Goal: Navigation & Orientation: Find specific page/section

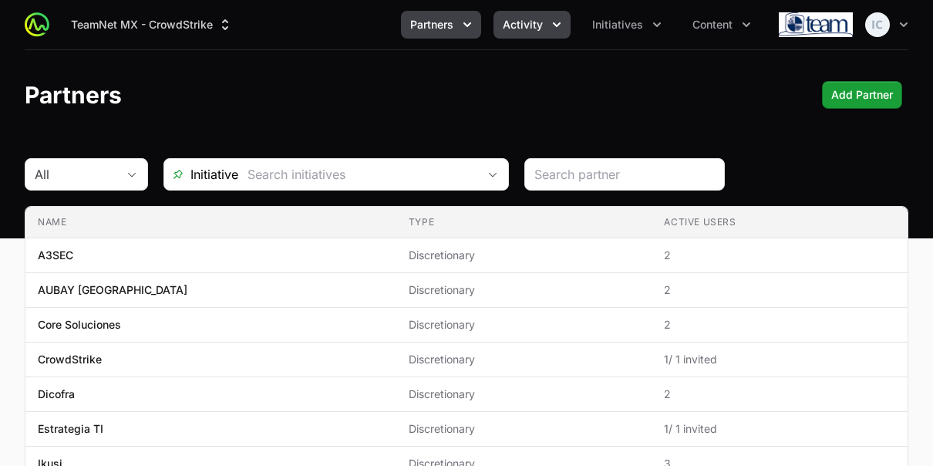
click at [528, 30] on span "Activity" at bounding box center [523, 24] width 40 height 15
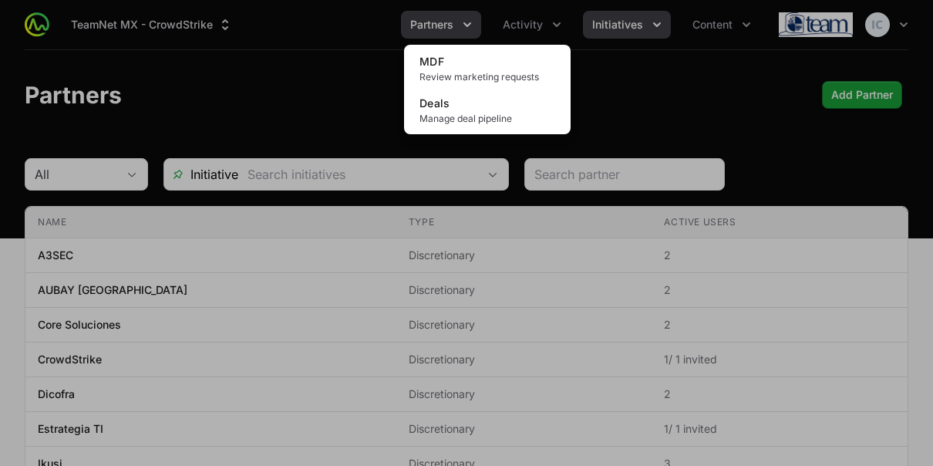
click at [612, 27] on div "Activity menu" at bounding box center [466, 233] width 933 height 466
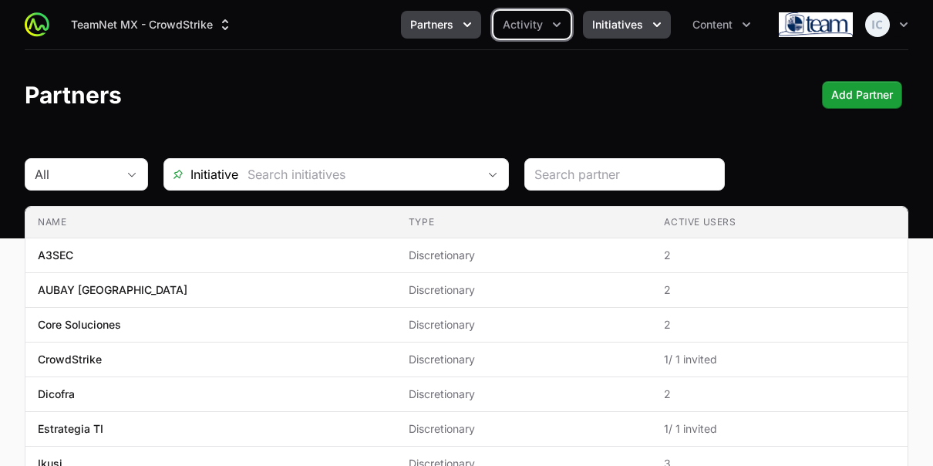
click at [616, 22] on span "Initiatives" at bounding box center [617, 24] width 51 height 15
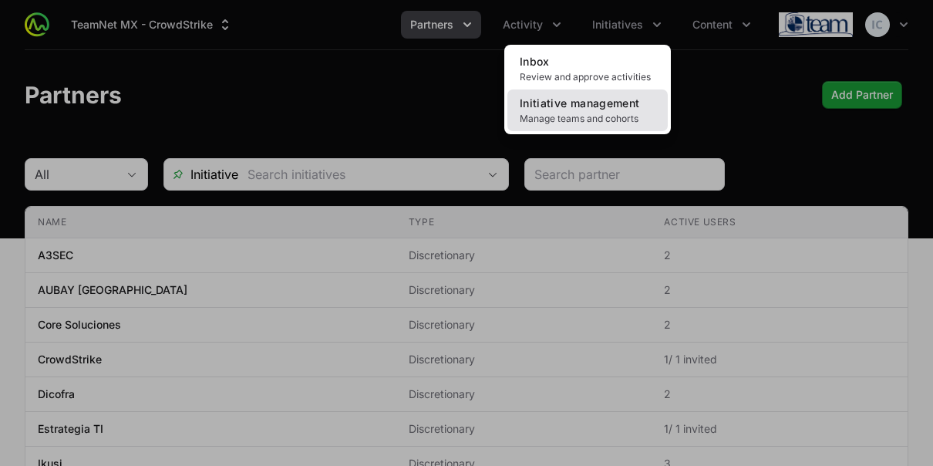
click at [561, 108] on span "Initiative management" at bounding box center [580, 102] width 120 height 13
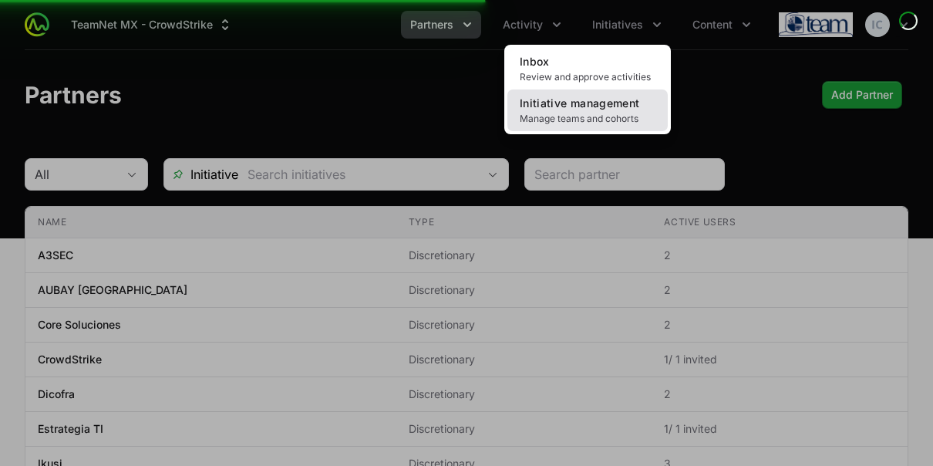
click at [559, 111] on link "Initiative management Manage teams and cohorts" at bounding box center [587, 110] width 160 height 42
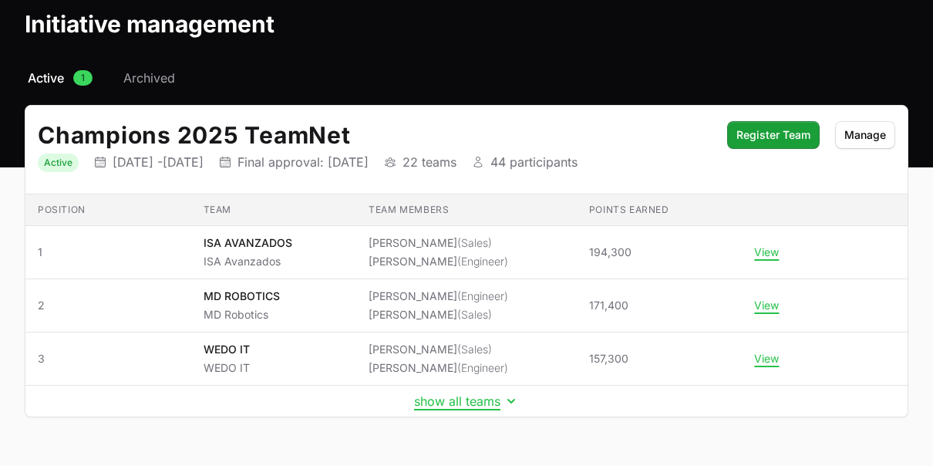
scroll to position [103, 0]
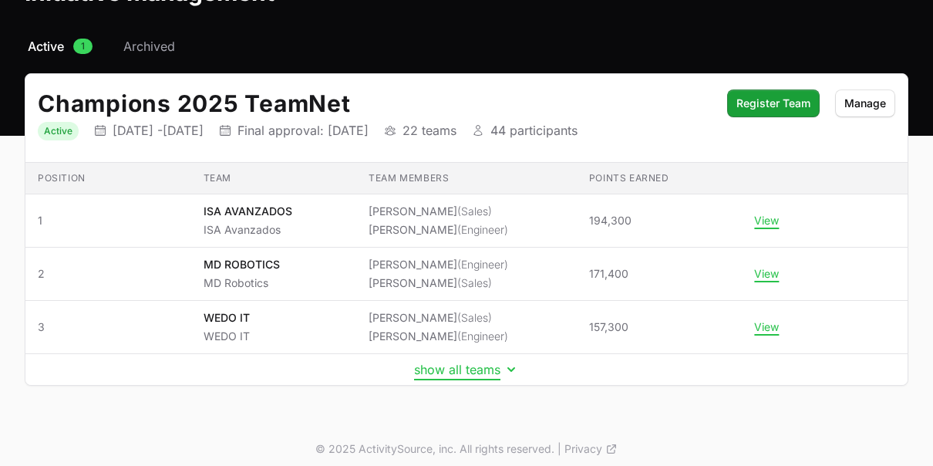
click at [476, 370] on button "show all teams" at bounding box center [466, 369] width 105 height 15
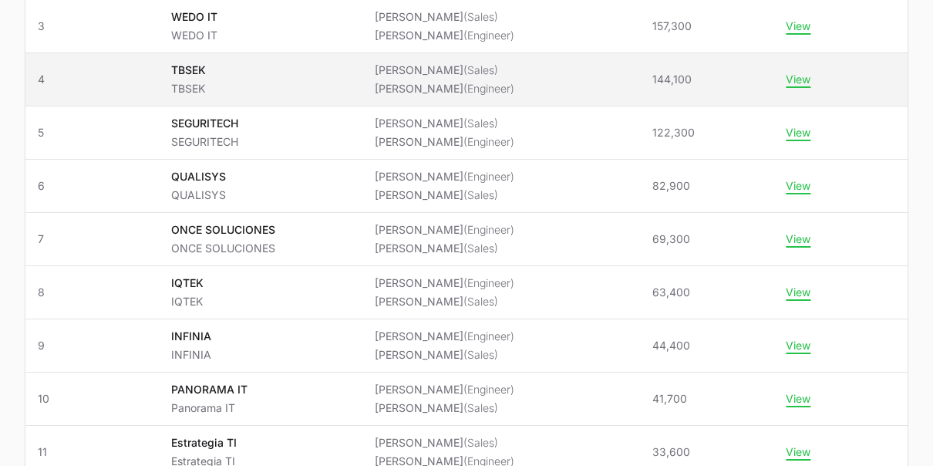
scroll to position [402, 0]
